Goal: Task Accomplishment & Management: Complete application form

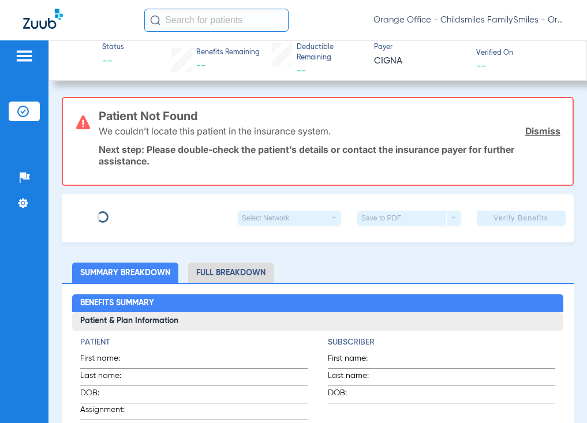
click at [217, 12] on input "text" at bounding box center [216, 20] width 144 height 23
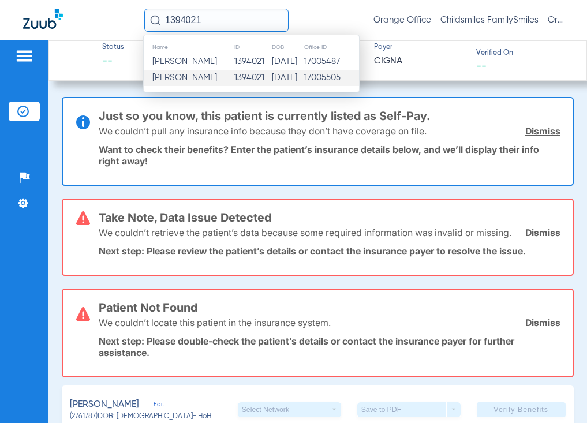
type input "1394021"
click at [204, 78] on span "Amanda Ferreras" at bounding box center [184, 77] width 65 height 9
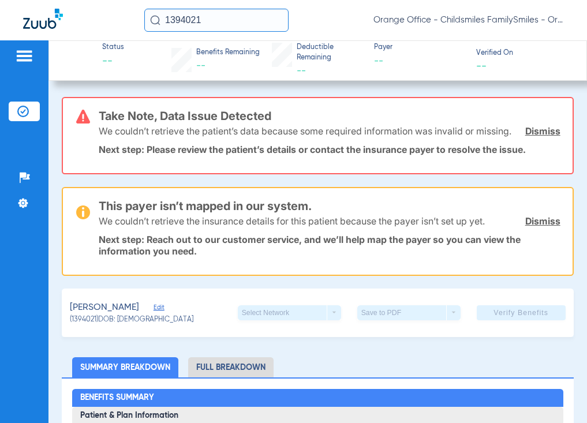
click at [211, 27] on input "1394021" at bounding box center [216, 20] width 144 height 23
paste input "2765101"
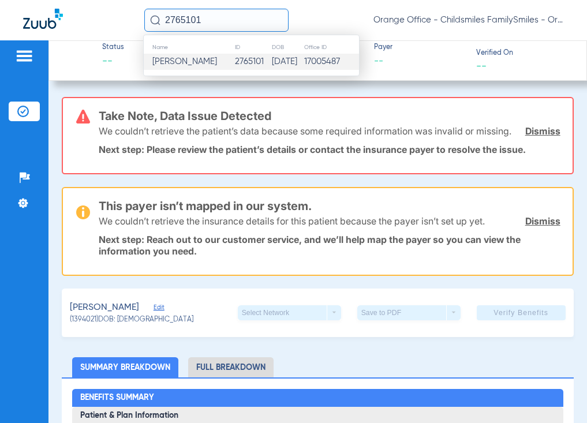
type input "2765101"
click at [215, 59] on span "Narcisa Pilar Quinonez" at bounding box center [184, 61] width 65 height 9
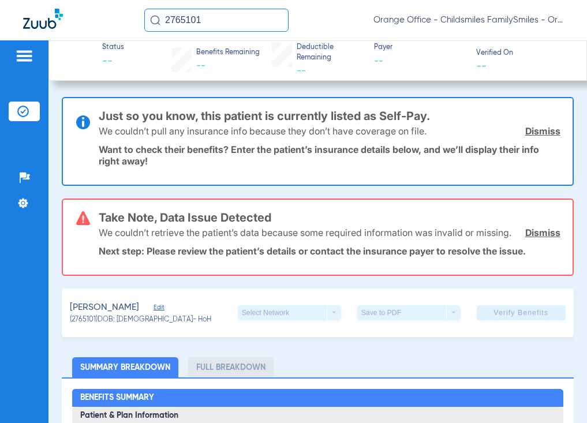
click at [164, 314] on span "Edit" at bounding box center [158, 308] width 10 height 11
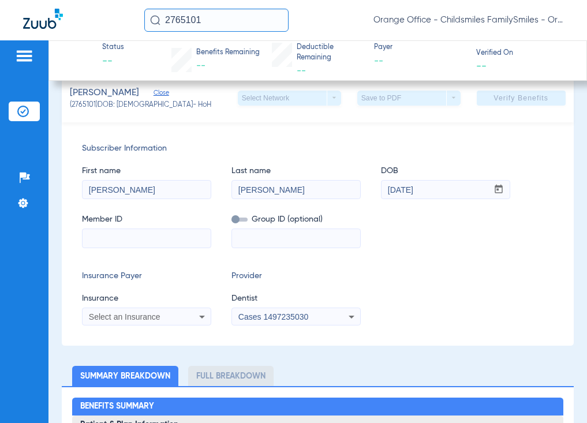
scroll to position [231, 0]
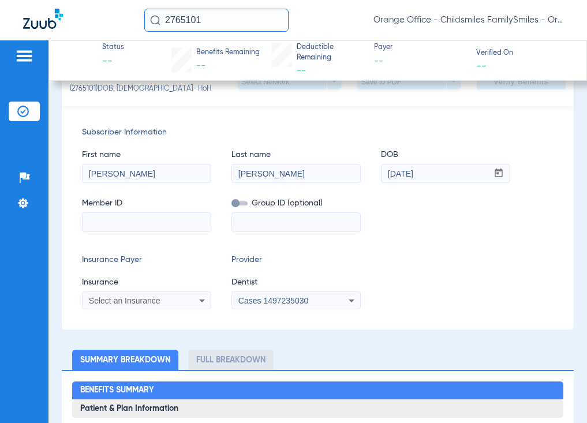
drag, startPoint x: 155, startPoint y: 186, endPoint x: 125, endPoint y: 186, distance: 30.6
click at [125, 183] on input "NARCISA PILAR" at bounding box center [146, 173] width 128 height 18
type input "NARCISA"
click at [294, 183] on input "QUINONEZ" at bounding box center [296, 173] width 128 height 18
type input "QUINONEZ-YANEZ"
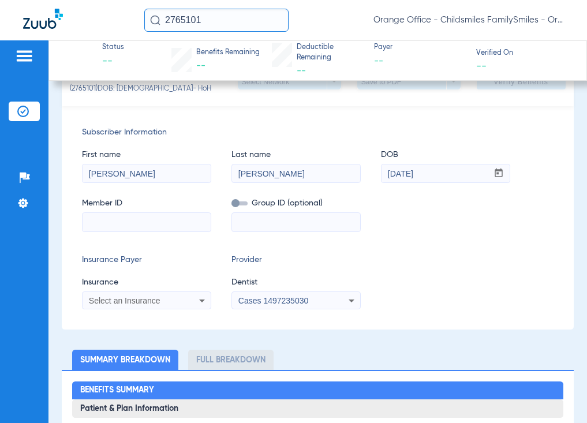
click at [191, 231] on input at bounding box center [146, 222] width 128 height 18
type input "3HZN05488020"
click at [176, 305] on div "Select an Insurance" at bounding box center [135, 300] width 93 height 8
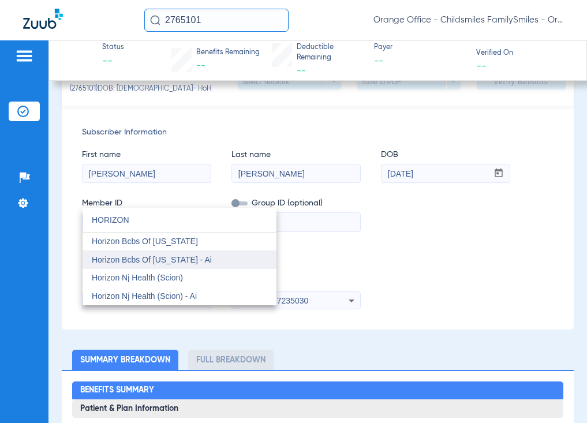
type input "HORIZON"
click at [201, 258] on span "Horizon Bcbs Of New Jersey - Ai" at bounding box center [152, 259] width 120 height 9
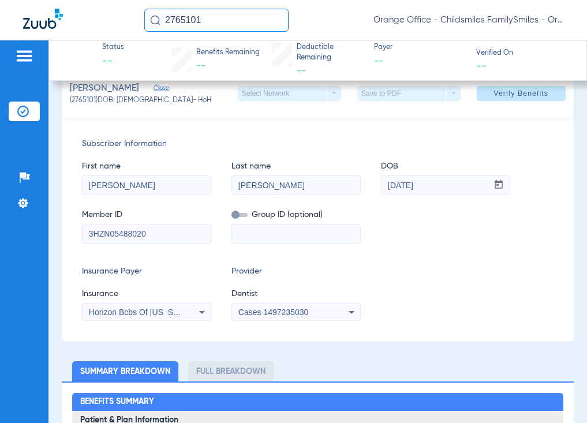
click at [294, 308] on span "Cases 1497235030" at bounding box center [273, 311] width 70 height 9
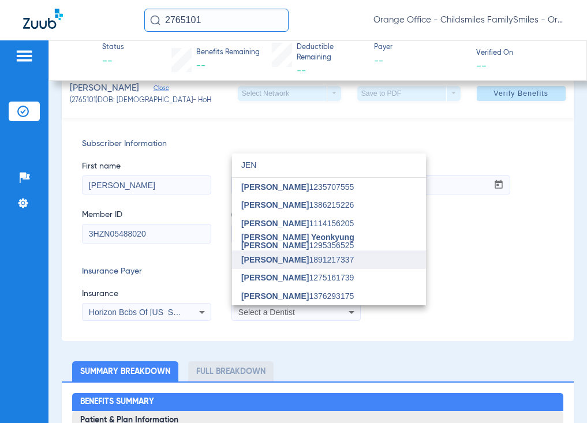
type input "JEN"
click at [299, 260] on span "Jennifer Tran 1891217337" at bounding box center [297, 259] width 112 height 8
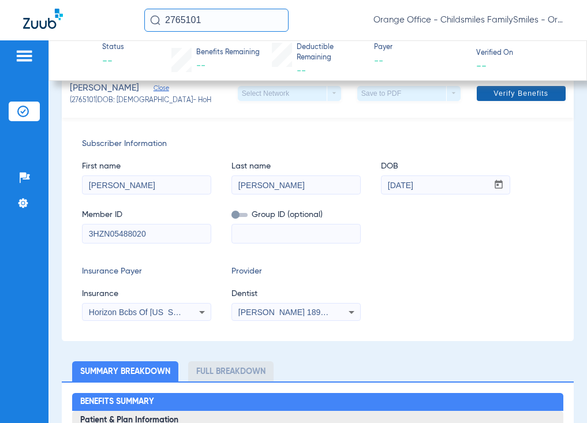
click at [520, 103] on span at bounding box center [520, 94] width 89 height 28
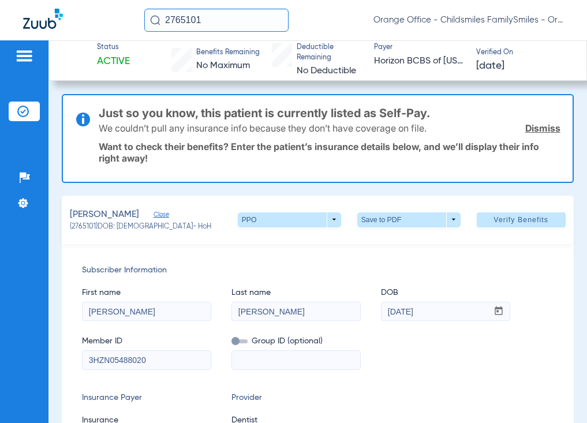
scroll to position [0, 0]
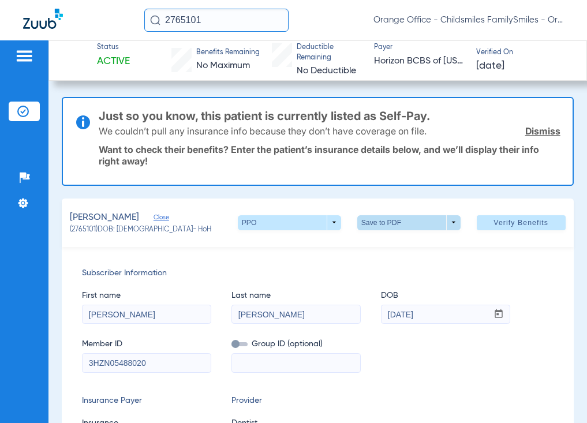
click at [404, 217] on span at bounding box center [408, 223] width 28 height 28
click at [409, 245] on span "Save to PDF" at bounding box center [404, 245] width 46 height 8
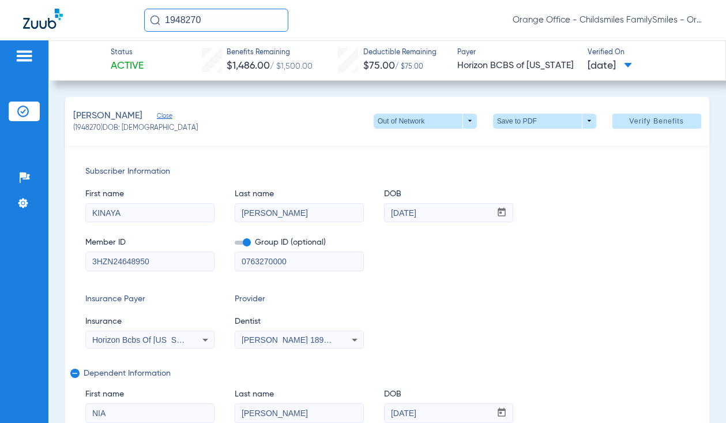
click at [208, 22] on input "1948270" at bounding box center [216, 20] width 144 height 23
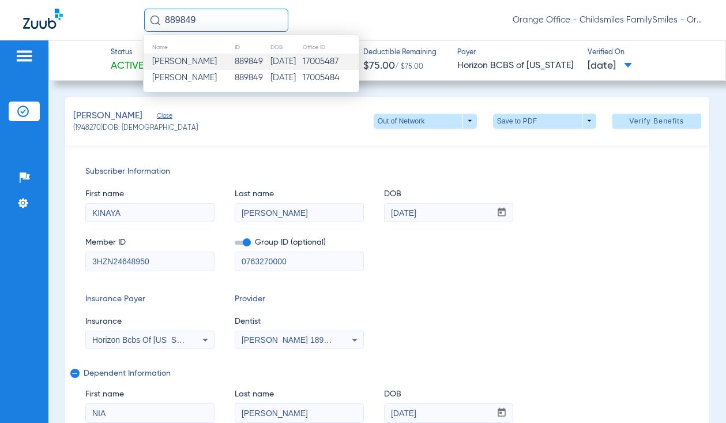
type input "889849"
click at [212, 64] on span "Ronisha Daniels" at bounding box center [184, 61] width 65 height 9
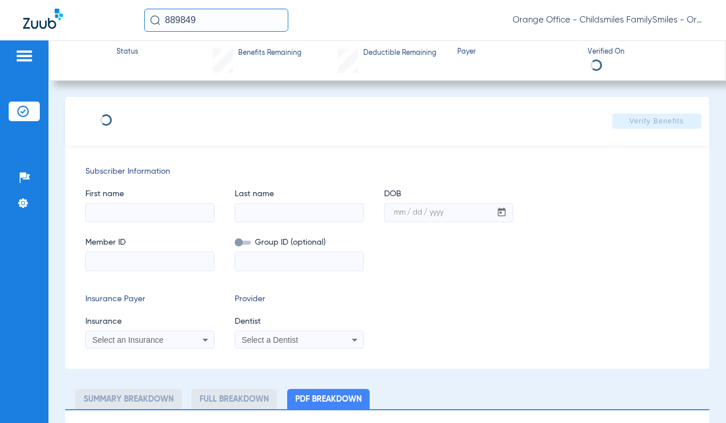
select select "page-width"
type input "1"
type input "RONISHA"
type input "DANIELS"
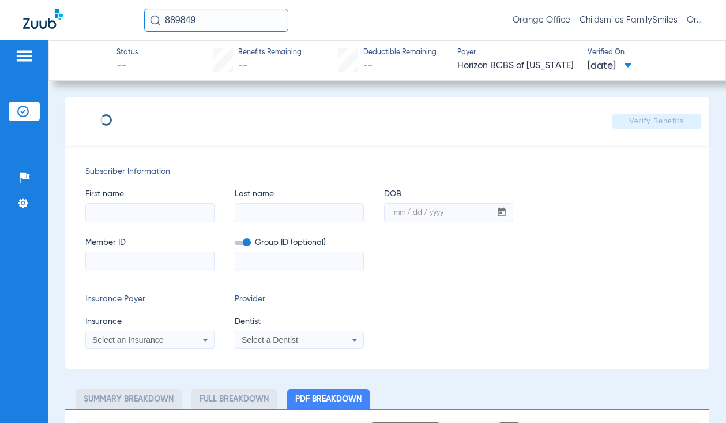
type input "02/17/2004"
type input "3HZN29258940"
type input "0585136"
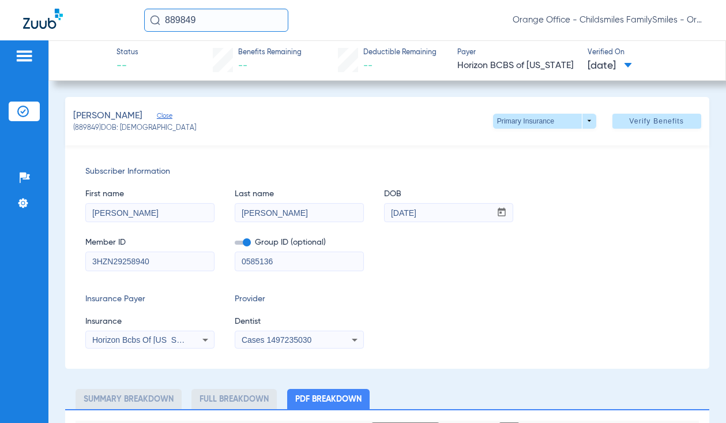
click at [154, 345] on div "Horizon Bcbs Of New Jersey" at bounding box center [150, 340] width 128 height 14
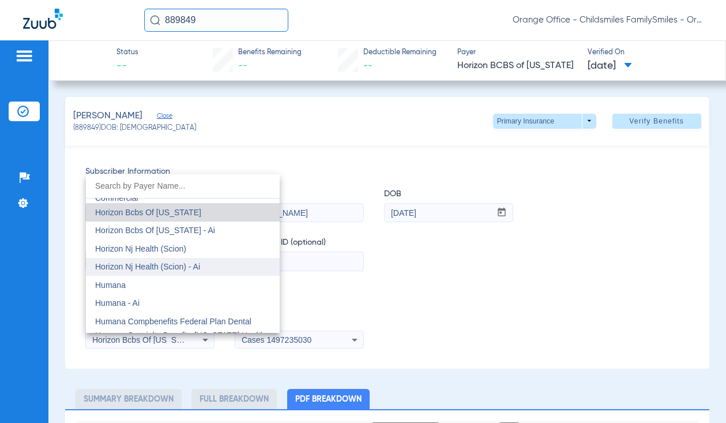
scroll to position [4196, 0]
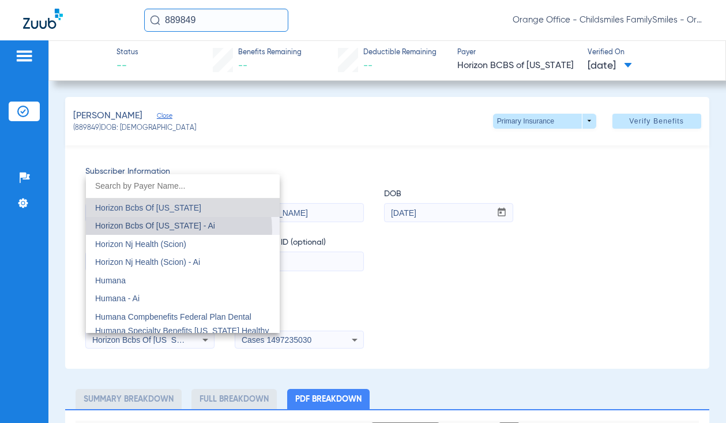
click at [167, 231] on mat-option "Horizon Bcbs Of New Jersey - Ai" at bounding box center [183, 226] width 194 height 18
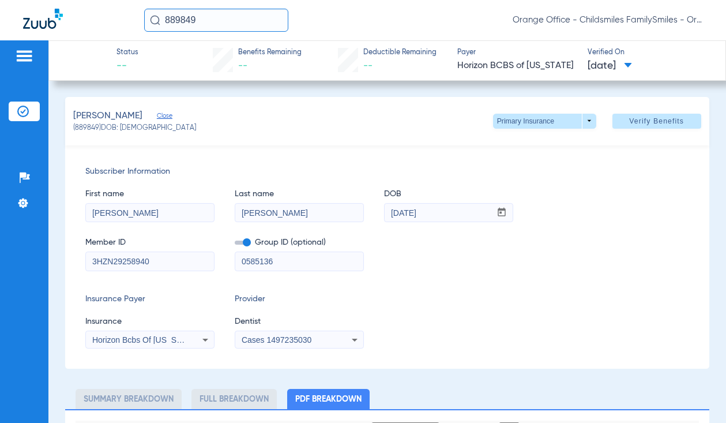
drag, startPoint x: 264, startPoint y: 328, endPoint x: 264, endPoint y: 338, distance: 10.4
click at [264, 328] on app-form-autocomplete "Dentist Cases 1497235030" at bounding box center [299, 331] width 129 height 33
click at [264, 338] on span "Cases 1497235030" at bounding box center [277, 339] width 70 height 9
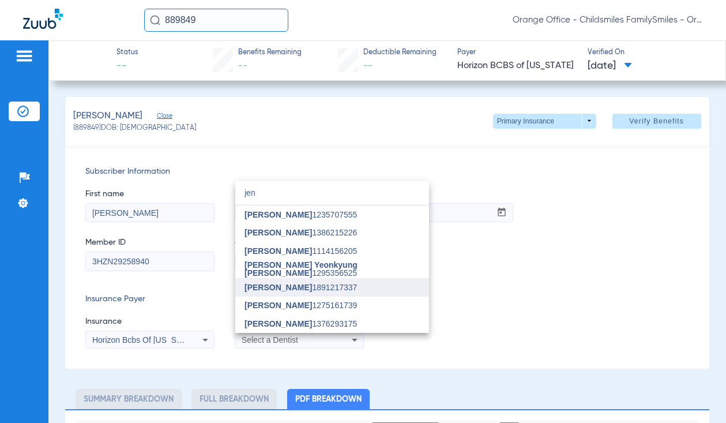
type input "jen"
click at [292, 285] on span "Jennifer Tran" at bounding box center [278, 287] width 67 height 9
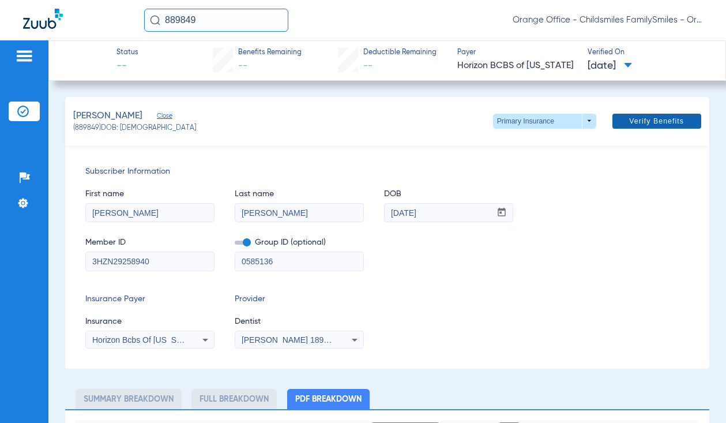
click at [629, 118] on span "Verify Benefits" at bounding box center [656, 120] width 55 height 9
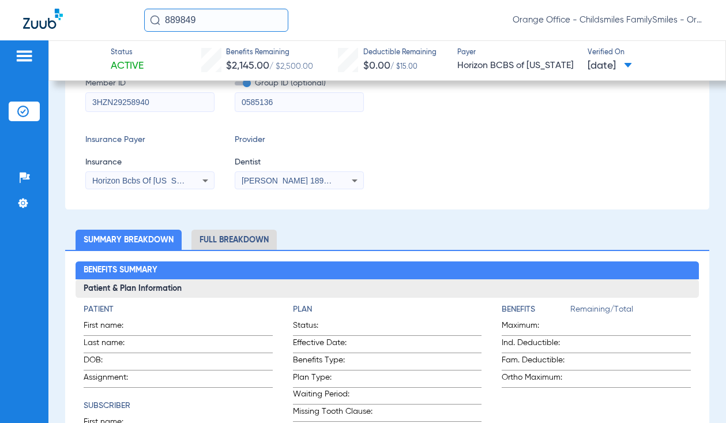
scroll to position [173, 0]
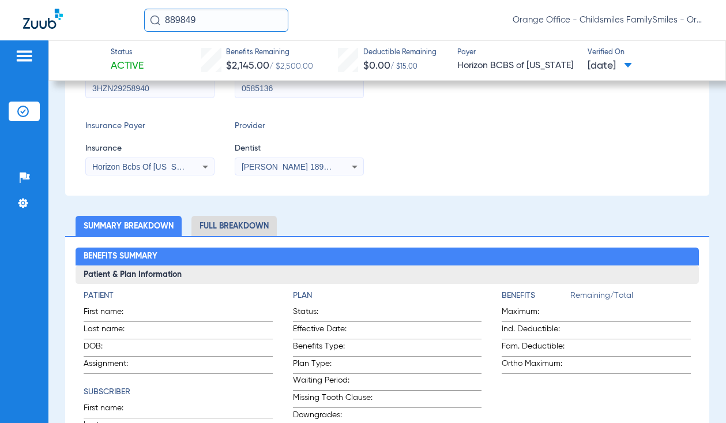
click at [227, 232] on li "Full Breakdown" at bounding box center [233, 226] width 85 height 20
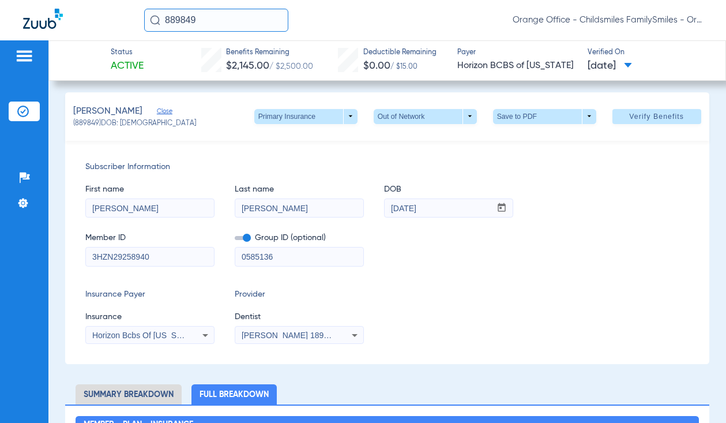
scroll to position [0, 0]
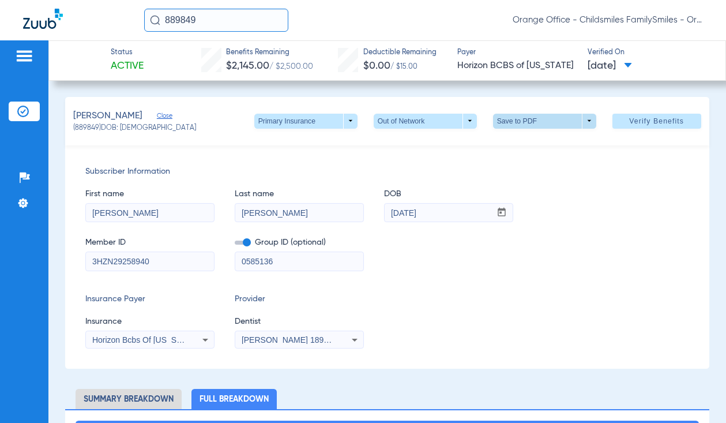
click at [519, 124] on span at bounding box center [544, 121] width 103 height 15
click at [519, 149] on button "insert_drive_file Save to PDF" at bounding box center [528, 143] width 87 height 23
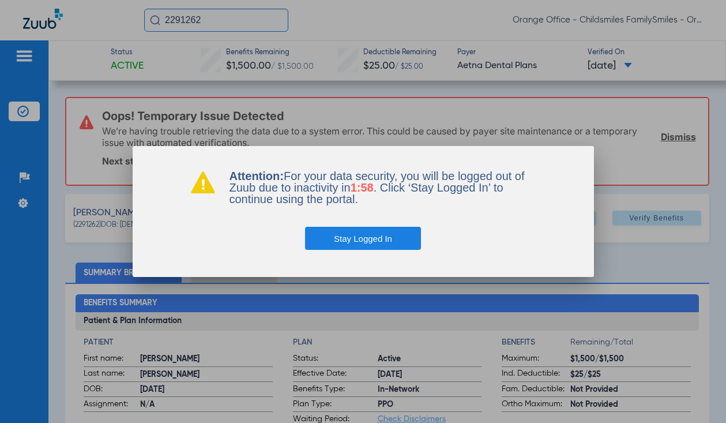
click at [373, 237] on button "Stay Logged In" at bounding box center [363, 238] width 116 height 23
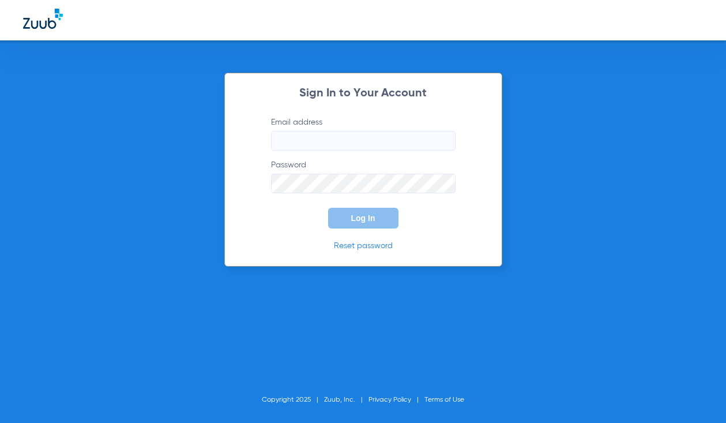
type input "[EMAIL_ADDRESS][DOMAIN_NAME]"
